Goal: Task Accomplishment & Management: Manage account settings

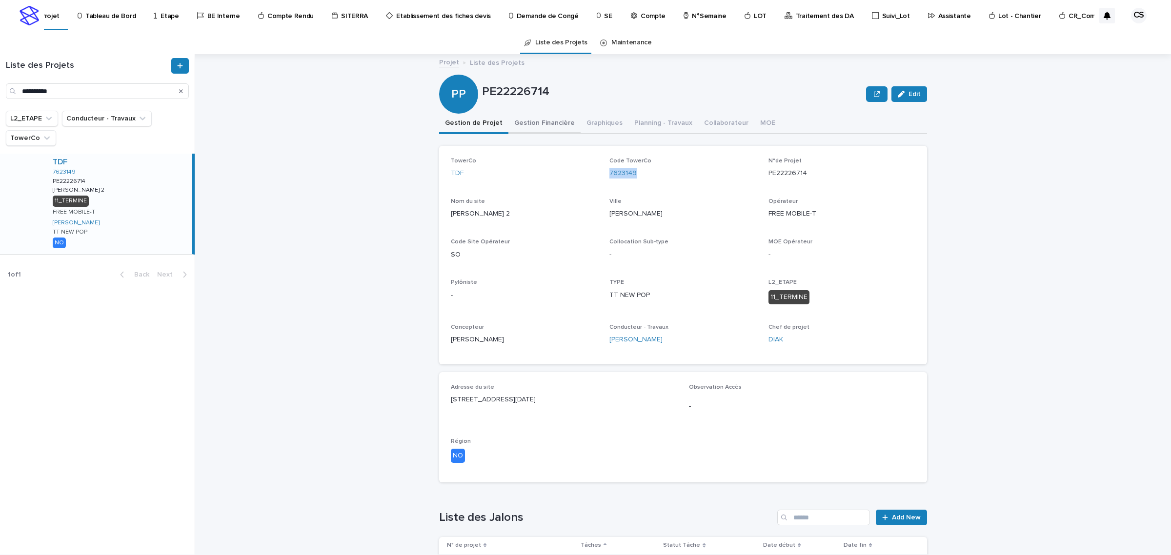
click at [510, 127] on button "Gestion Financière" at bounding box center [544, 124] width 72 height 20
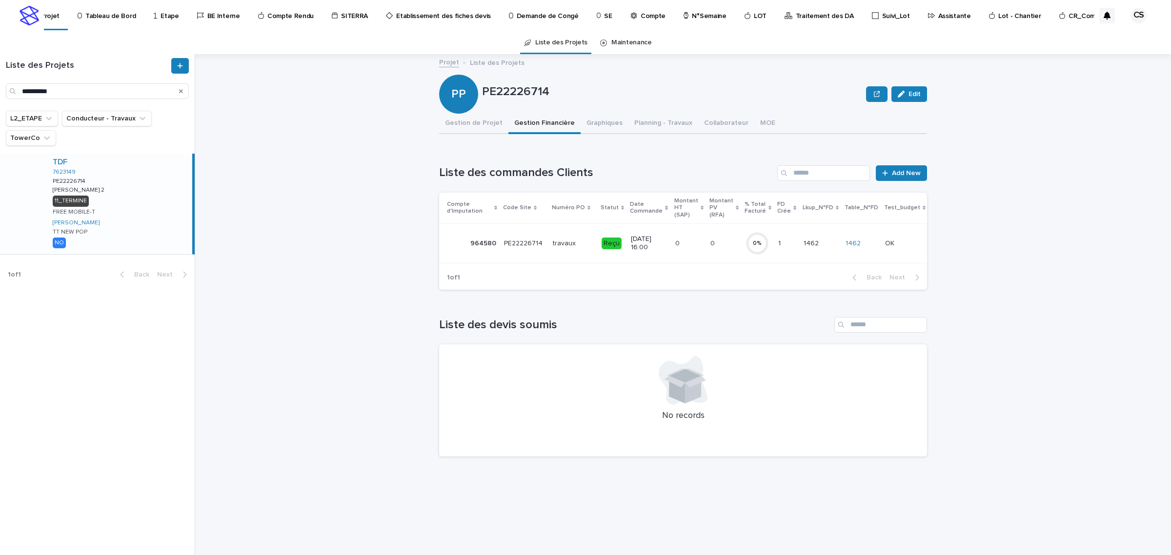
click at [527, 244] on p "PE22226714" at bounding box center [524, 243] width 40 height 10
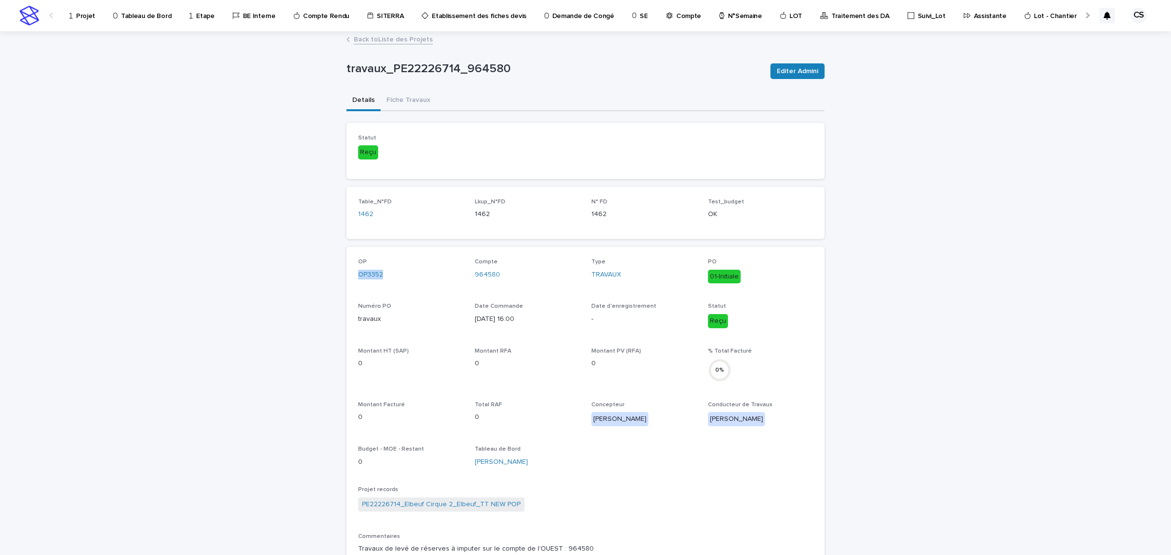
drag, startPoint x: 397, startPoint y: 274, endPoint x: 343, endPoint y: 277, distance: 53.7
click at [346, 277] on div "OP OP3352 Compte 964580 Type TRAVAUX PO 01-Initiale Numéro PO travaux Date Comm…" at bounding box center [585, 430] width 478 height 367
copy link "OP3352"
click at [987, 345] on div "Loading... Saving… Loading... Saving… travaux_PE22226714_964580 Editer Admini t…" at bounding box center [585, 434] width 1171 height 805
click at [87, 19] on p "Projet" at bounding box center [85, 10] width 19 height 20
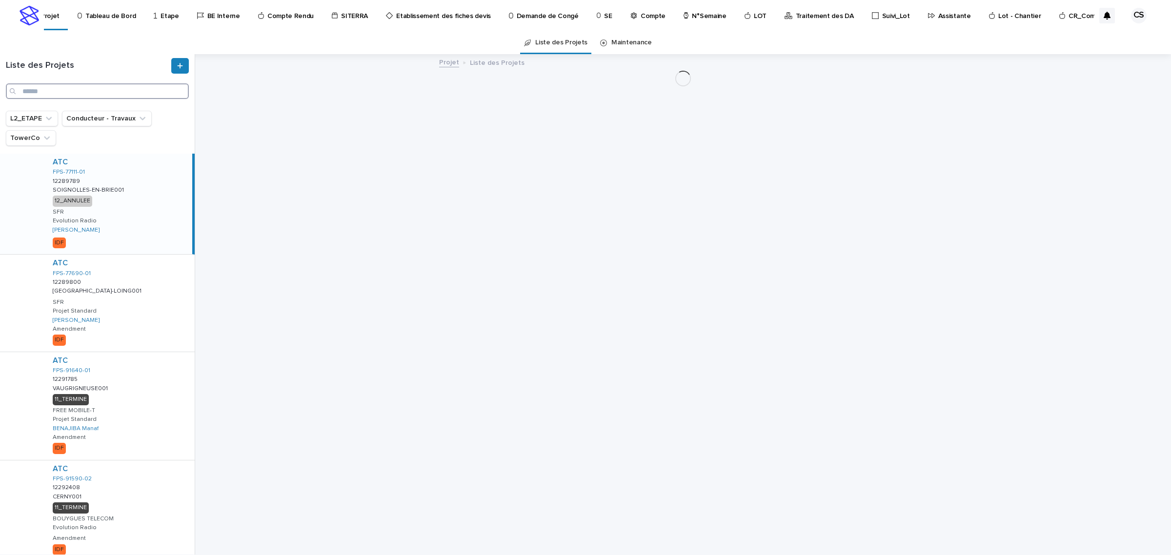
click at [129, 91] on input "Search" at bounding box center [97, 91] width 183 height 16
paste input "**********"
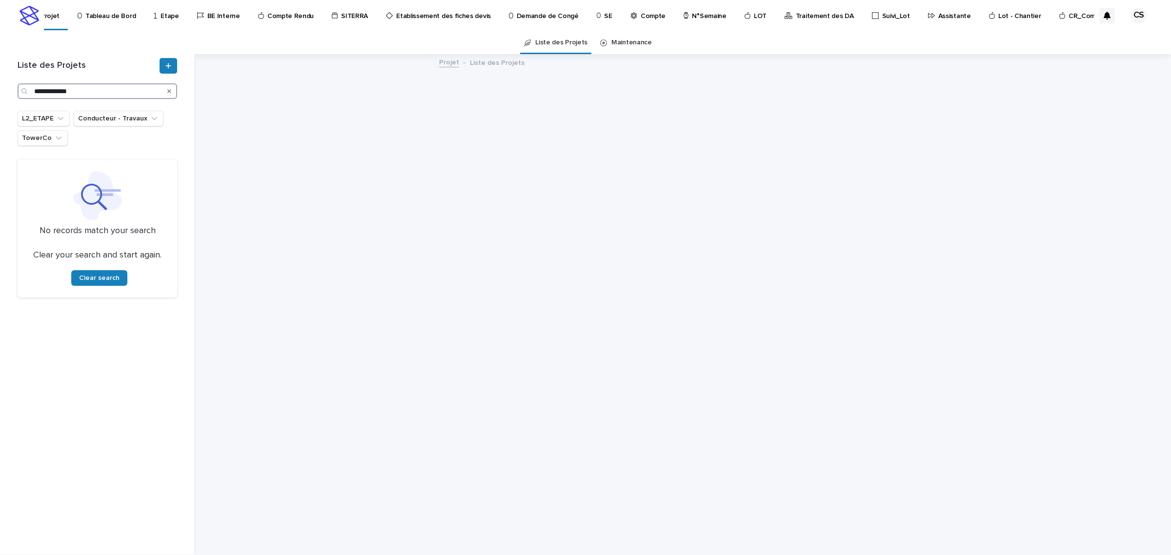
click at [92, 89] on input "**********" at bounding box center [98, 91] width 160 height 16
click at [33, 91] on div "Search" at bounding box center [26, 91] width 16 height 16
click at [32, 95] on div "Search" at bounding box center [26, 91] width 16 height 16
click at [34, 91] on input "**********" at bounding box center [98, 91] width 160 height 16
type input "**********"
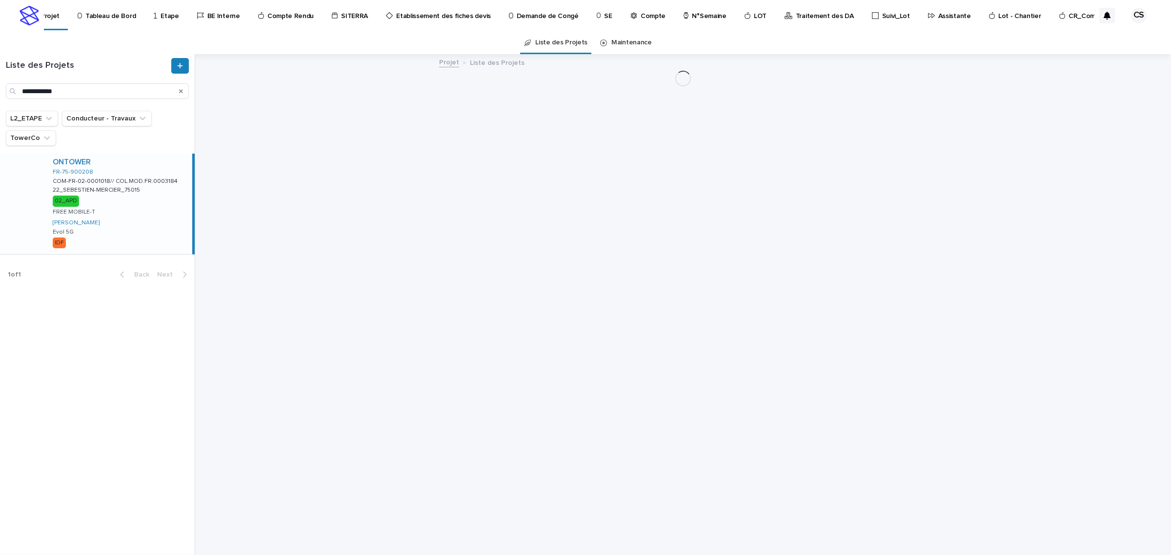
click at [138, 164] on div "ONTOWER" at bounding box center [121, 162] width 136 height 9
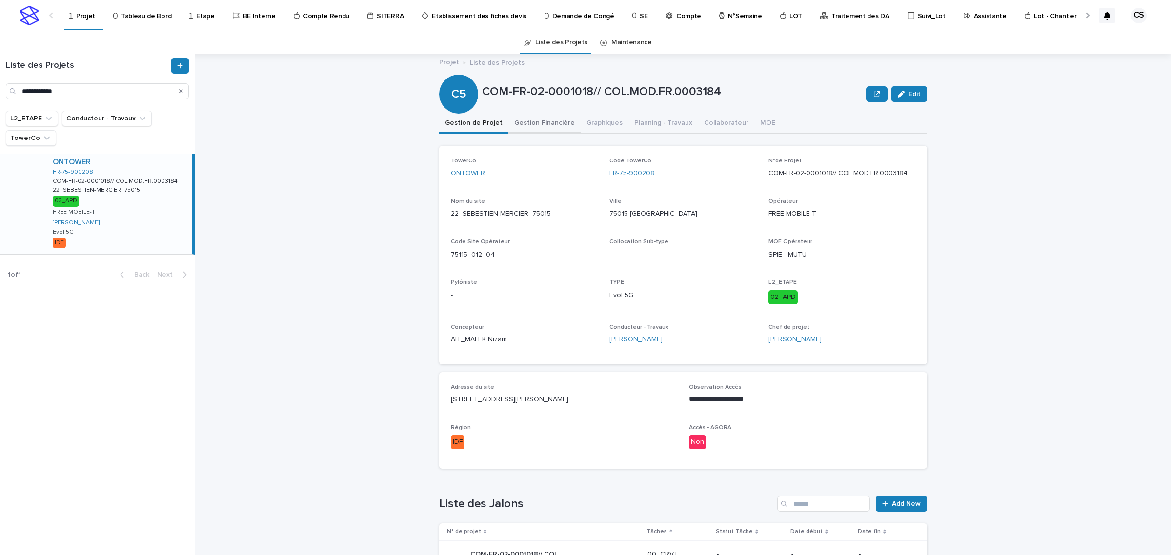
click at [534, 128] on button "Gestion Financière" at bounding box center [544, 124] width 72 height 20
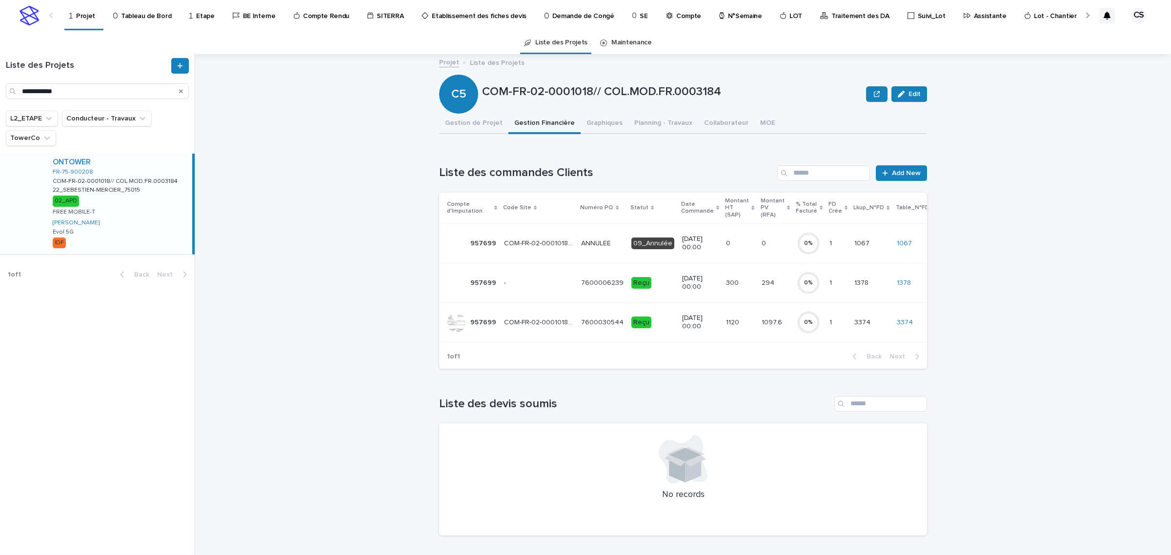
click at [722, 286] on td "300 300" at bounding box center [739, 283] width 35 height 40
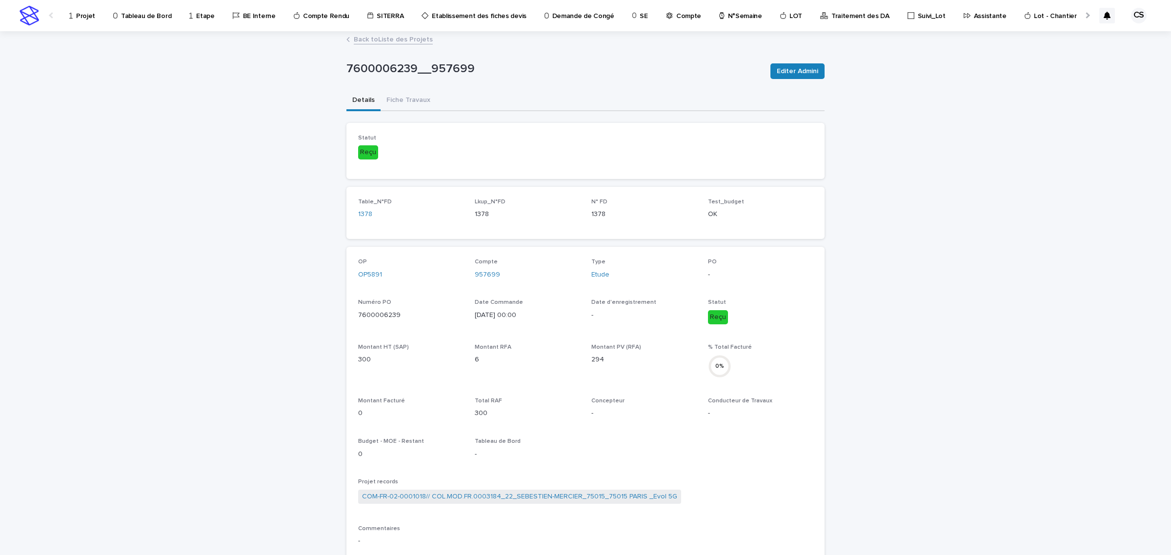
click at [404, 40] on link "Back to Liste des Projets" at bounding box center [393, 38] width 79 height 11
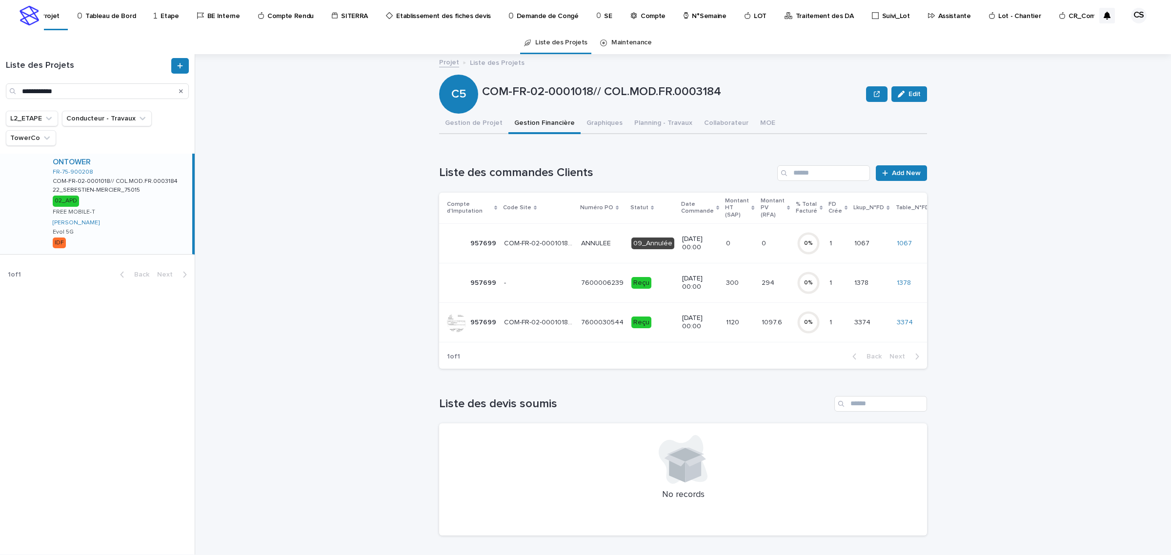
click at [699, 316] on p "[DATE] 00:00" at bounding box center [700, 322] width 36 height 17
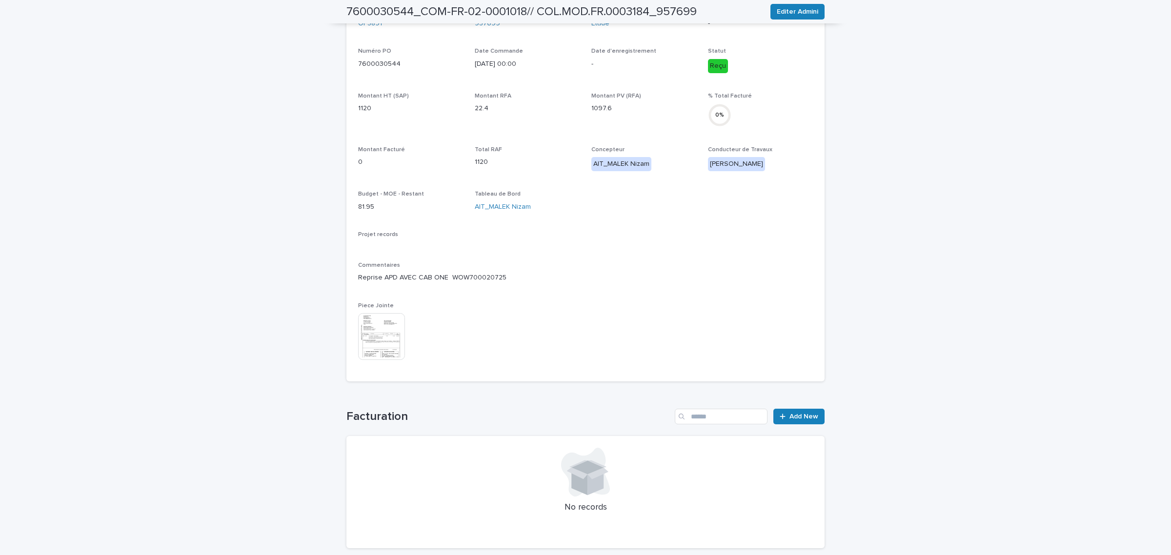
scroll to position [259, 0]
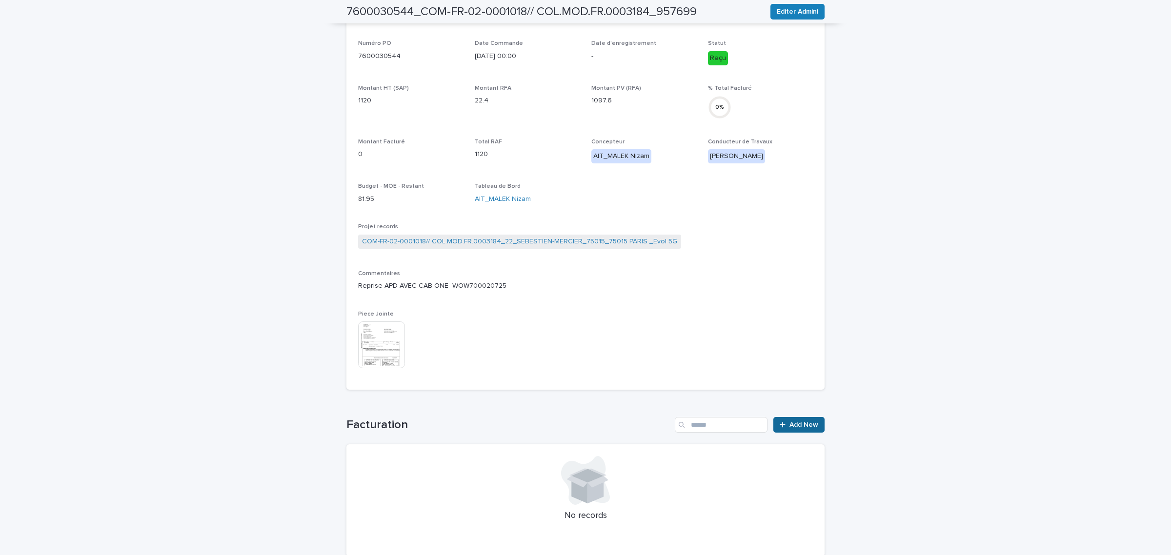
click at [789, 426] on span "Add New" at bounding box center [803, 425] width 29 height 7
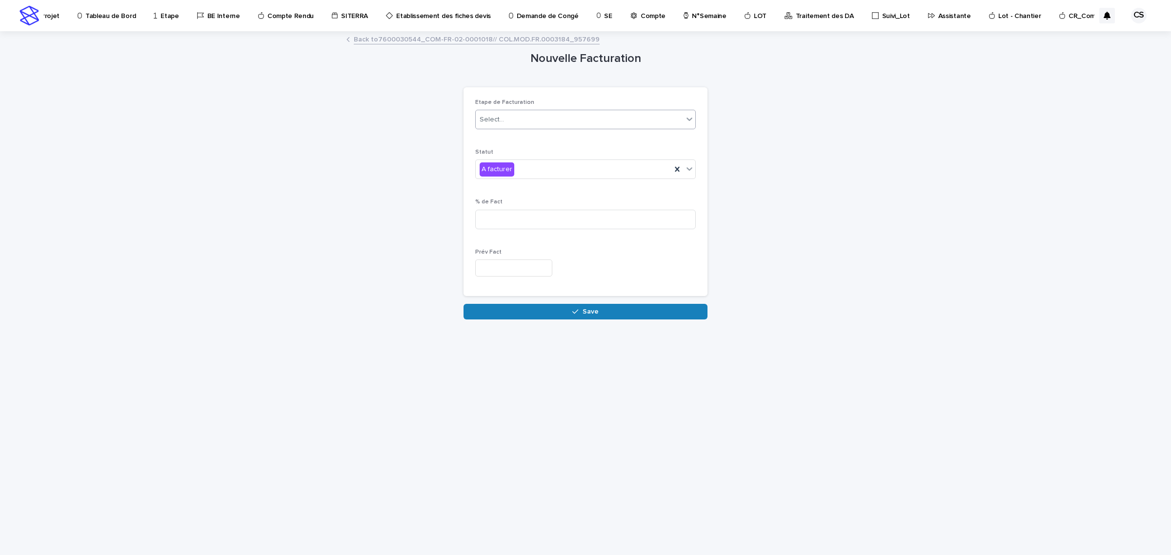
click at [505, 122] on input "text" at bounding box center [505, 120] width 1 height 8
click at [503, 152] on div "PO" at bounding box center [586, 155] width 220 height 17
click at [503, 159] on div "Statut A facturer" at bounding box center [585, 168] width 221 height 38
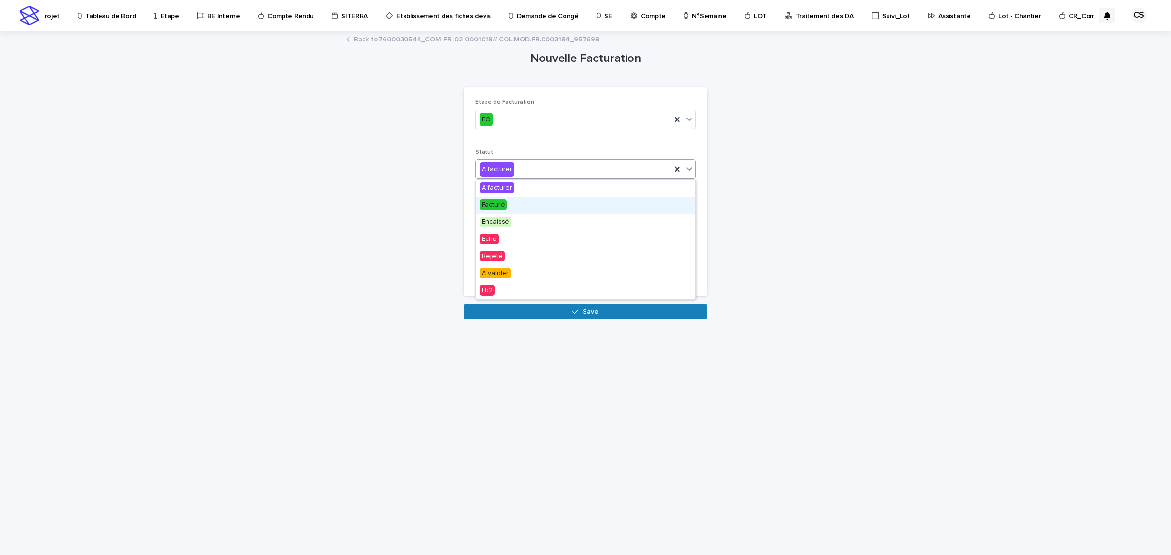
click at [503, 203] on span "Facturé" at bounding box center [493, 205] width 27 height 11
click at [505, 213] on input at bounding box center [585, 220] width 221 height 20
type input "***"
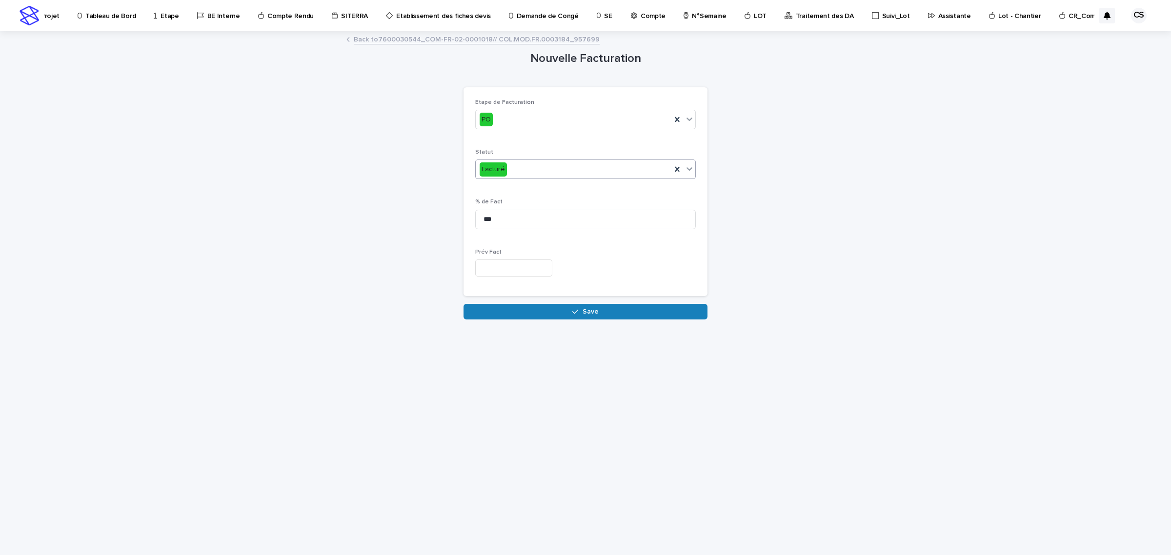
click at [496, 272] on input "text" at bounding box center [513, 268] width 77 height 17
click at [528, 175] on div "12" at bounding box center [528, 172] width 13 height 13
type input "*********"
click at [560, 301] on div "Loading... Saving… Etape de Facturation PO Statut Facturé % de Fact *** Prév Fa…" at bounding box center [585, 195] width 244 height 217
click at [564, 315] on button "Save" at bounding box center [585, 312] width 244 height 16
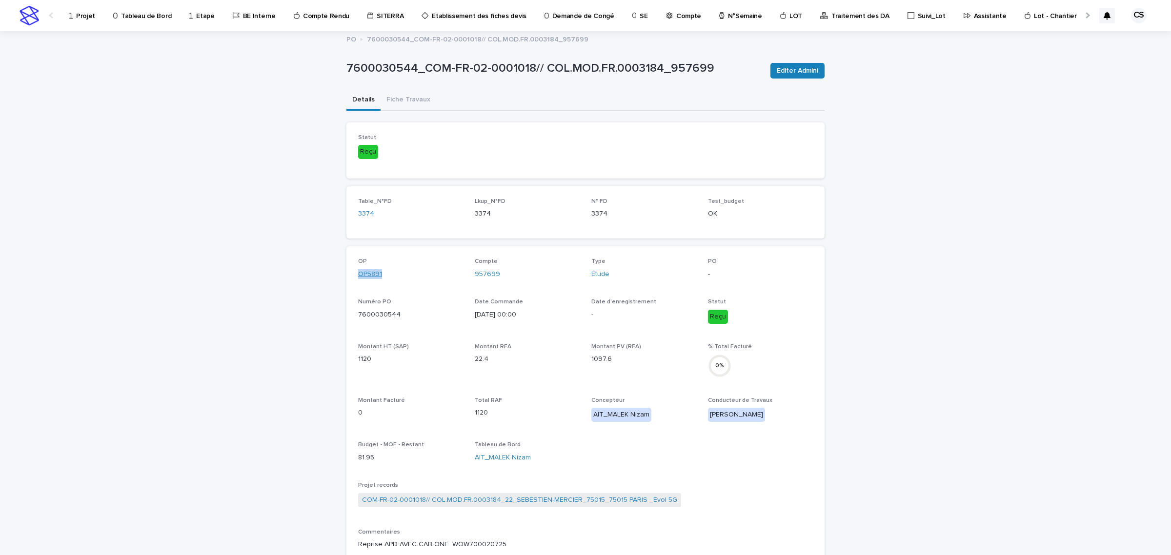
drag, startPoint x: 379, startPoint y: 275, endPoint x: 355, endPoint y: 274, distance: 24.4
click at [358, 274] on div "OP5891" at bounding box center [410, 274] width 105 height 10
copy link "OP5891"
drag, startPoint x: 507, startPoint y: 272, endPoint x: 471, endPoint y: 276, distance: 36.8
click at [475, 276] on div "957699" at bounding box center [527, 274] width 105 height 10
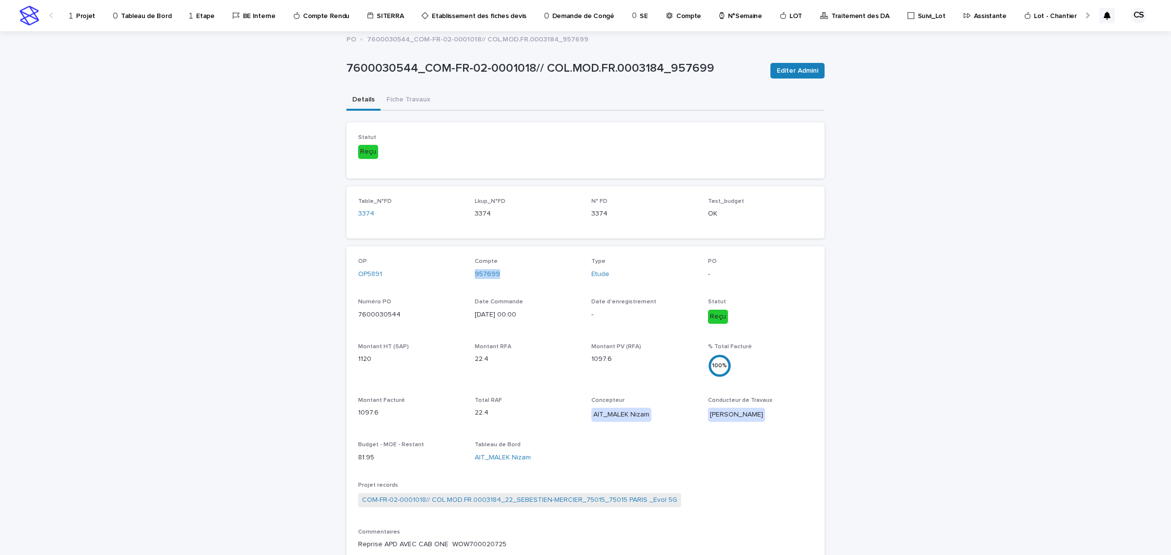
copy link "957699"
click at [405, 103] on button "Fiche Travaux" at bounding box center [409, 100] width 56 height 20
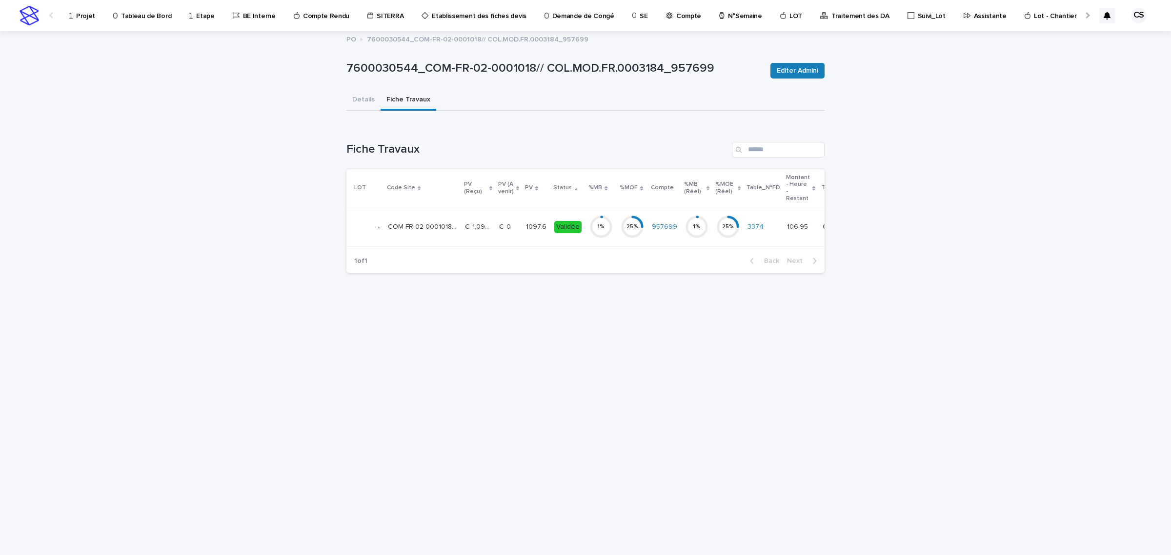
click at [471, 221] on p "€  1,097.60" at bounding box center [479, 226] width 28 height 10
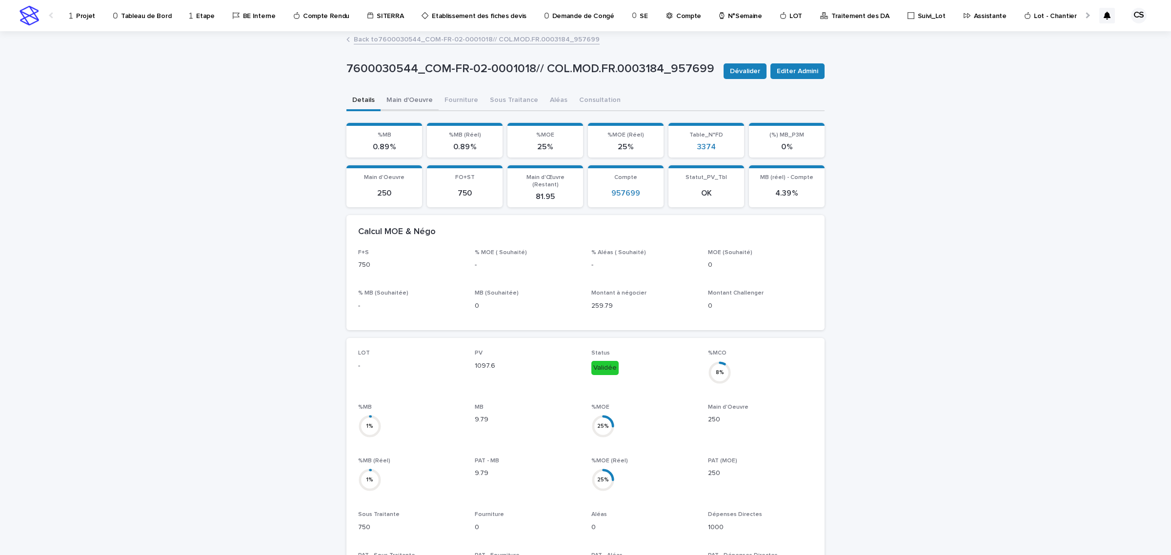
click at [405, 95] on button "Main d'Oeuvre" at bounding box center [410, 101] width 58 height 20
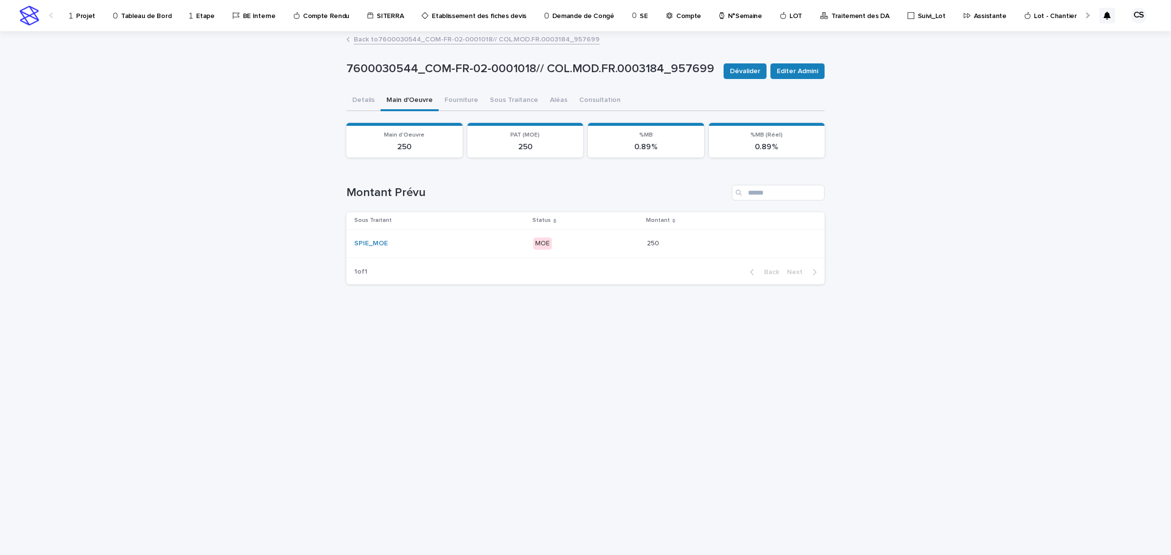
click at [479, 232] on td "SPIE_MOE" at bounding box center [437, 243] width 183 height 28
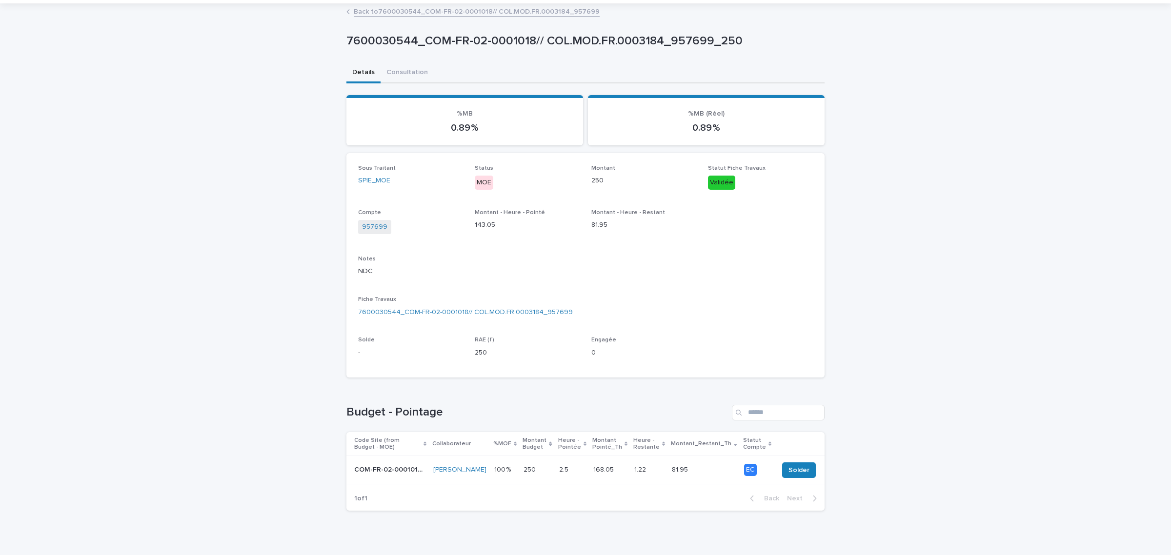
scroll to position [43, 0]
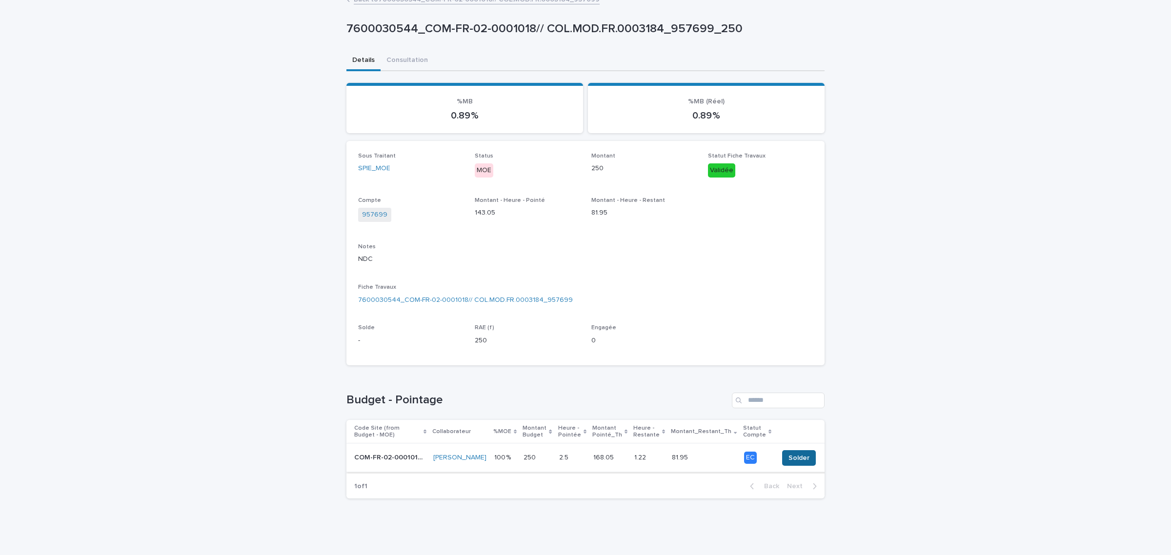
click at [782, 454] on button "Solder" at bounding box center [799, 458] width 34 height 16
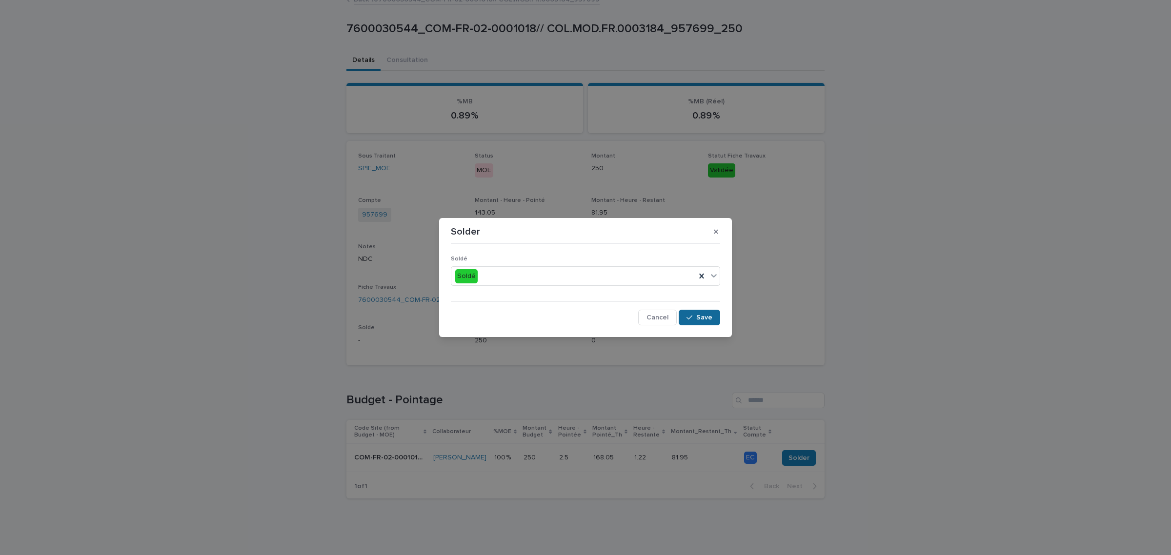
click at [686, 314] on button "Save" at bounding box center [699, 318] width 41 height 16
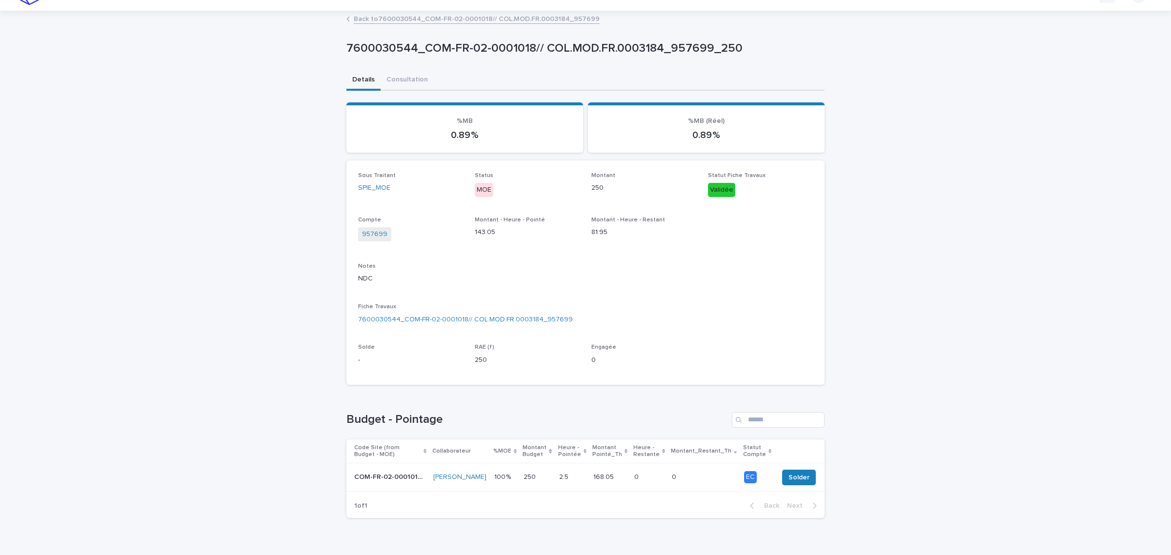
scroll to position [0, 0]
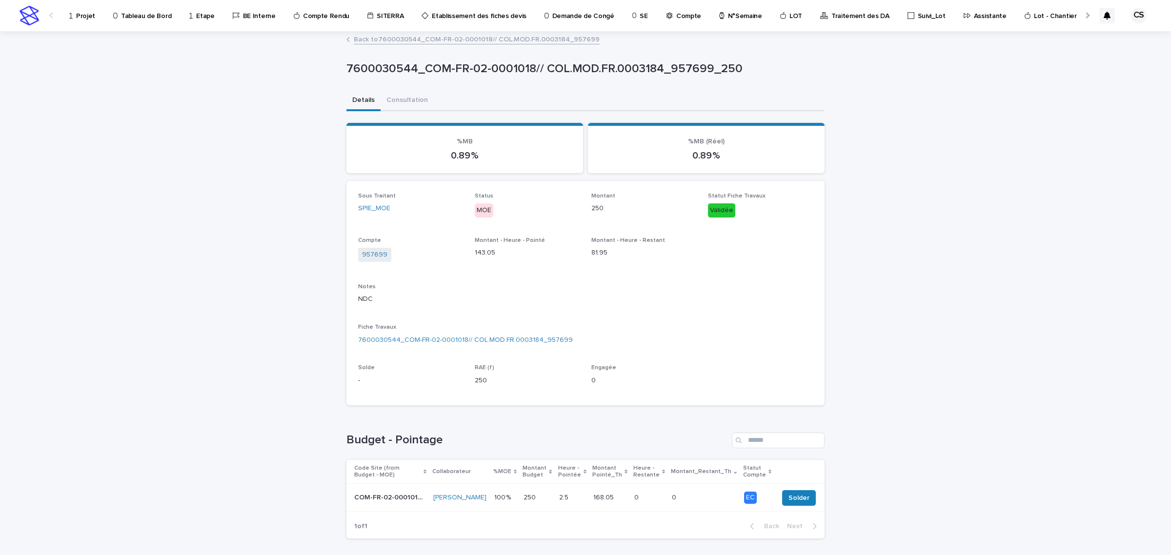
click at [428, 39] on link "Back to 7600030544_COM-FR-02-0001018// COL.MOD.FR.0003184_957699" at bounding box center [477, 38] width 246 height 11
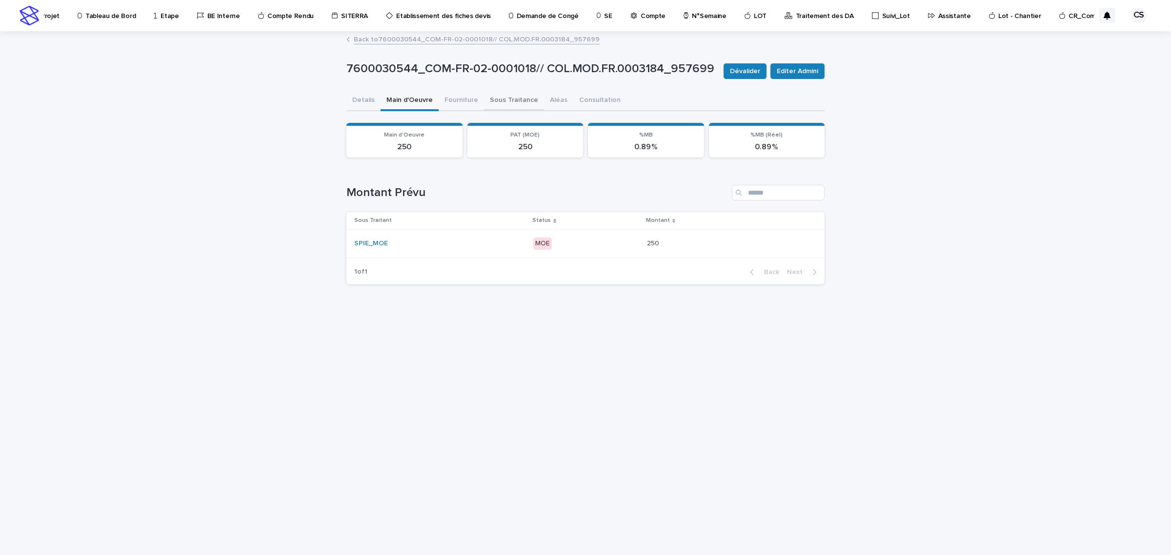
click at [504, 97] on button "Sous Traitance" at bounding box center [514, 101] width 60 height 20
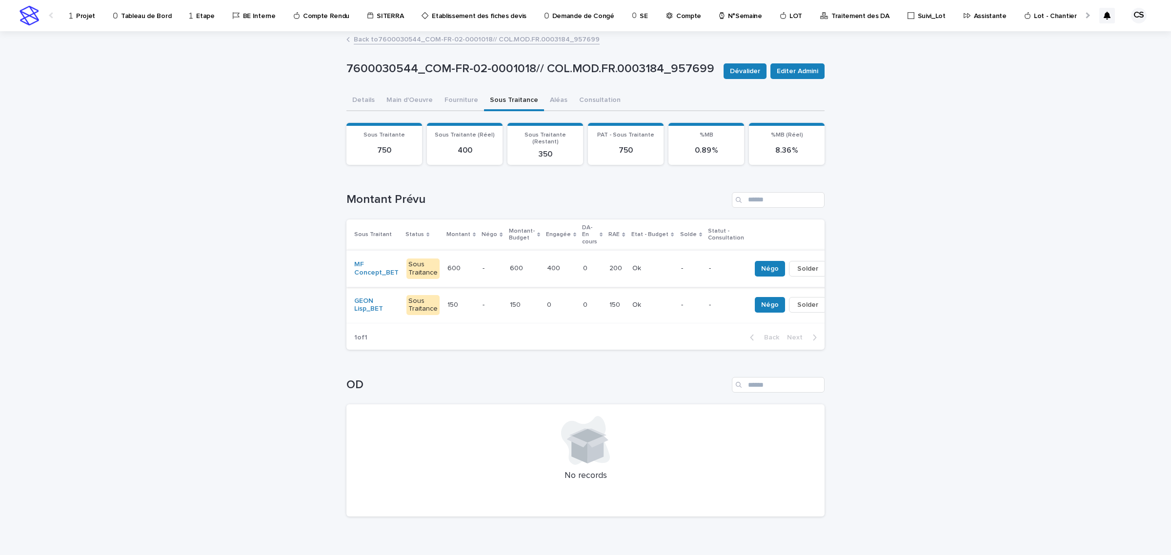
click at [797, 264] on span "Solder" at bounding box center [807, 269] width 21 height 10
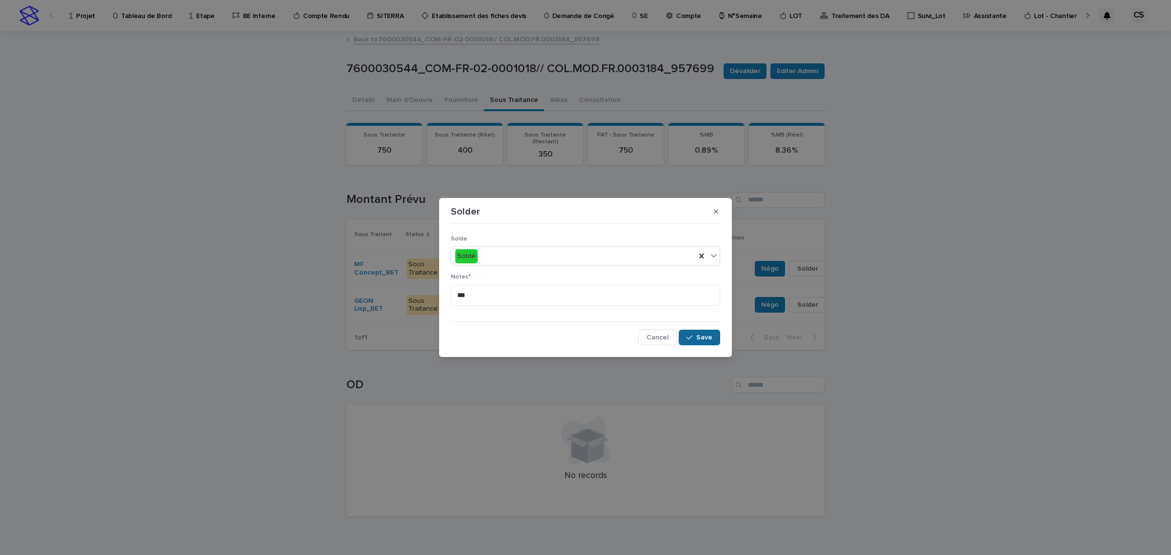
click at [709, 335] on span "Save" at bounding box center [704, 337] width 16 height 7
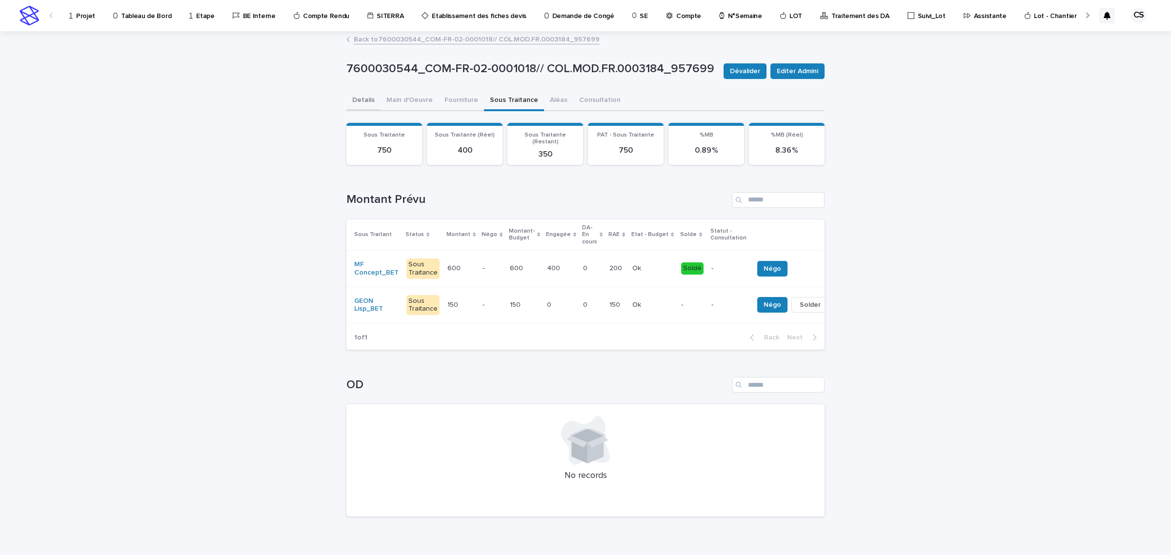
drag, startPoint x: 357, startPoint y: 103, endPoint x: 362, endPoint y: 103, distance: 4.9
click at [357, 103] on button "Details" at bounding box center [363, 101] width 34 height 20
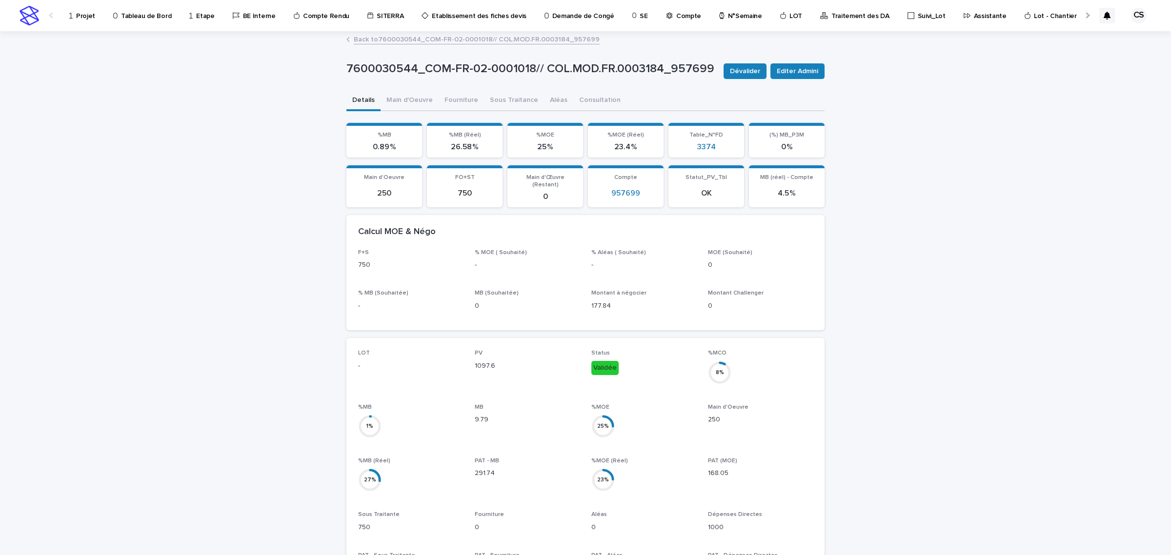
click at [73, 18] on div "Projet" at bounding box center [83, 10] width 31 height 20
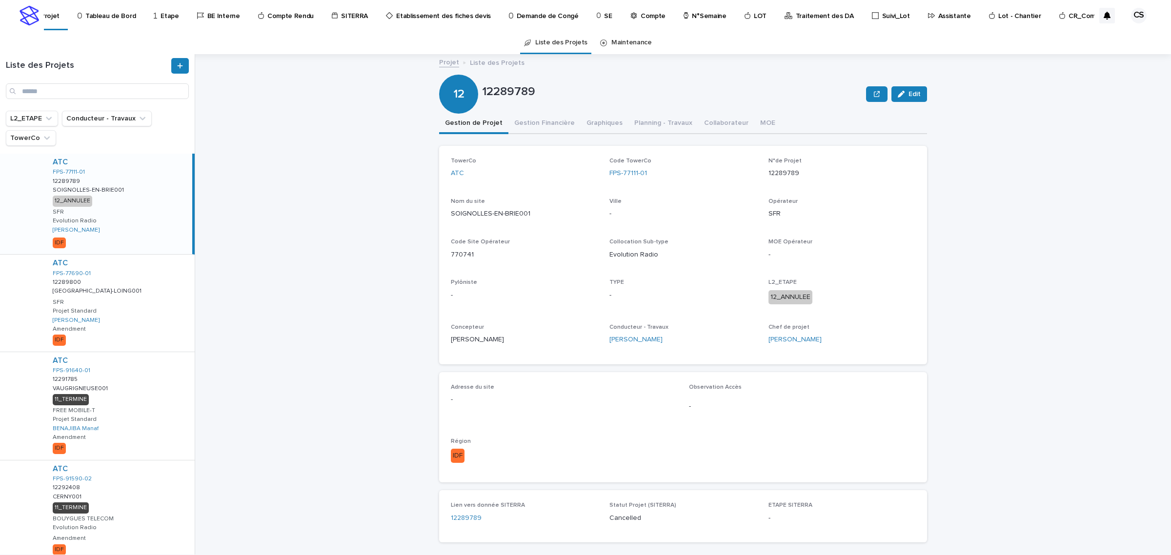
click at [996, 254] on div "Projet Liste des Projets 12289789 Edit 12 12289789 Edit Sorry, there was an err…" at bounding box center [689, 304] width 964 height 501
